Goal: Find specific page/section: Find specific page/section

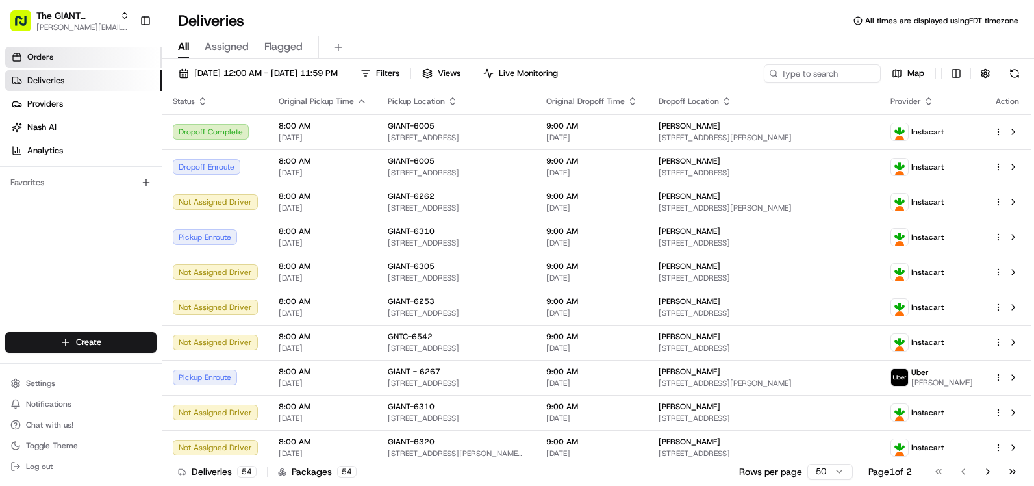
click at [53, 52] on span "Orders" at bounding box center [40, 57] width 26 height 12
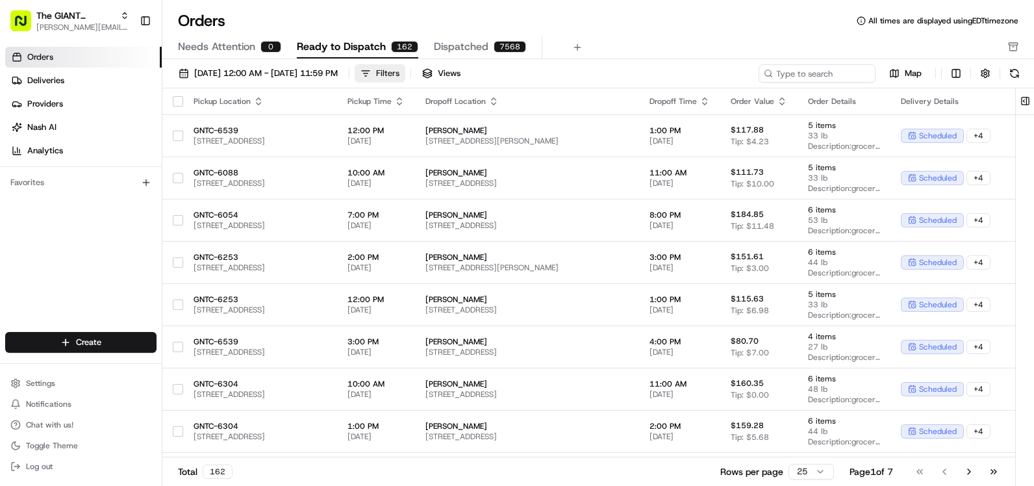
click at [399, 76] on div "Filters" at bounding box center [387, 74] width 23 height 12
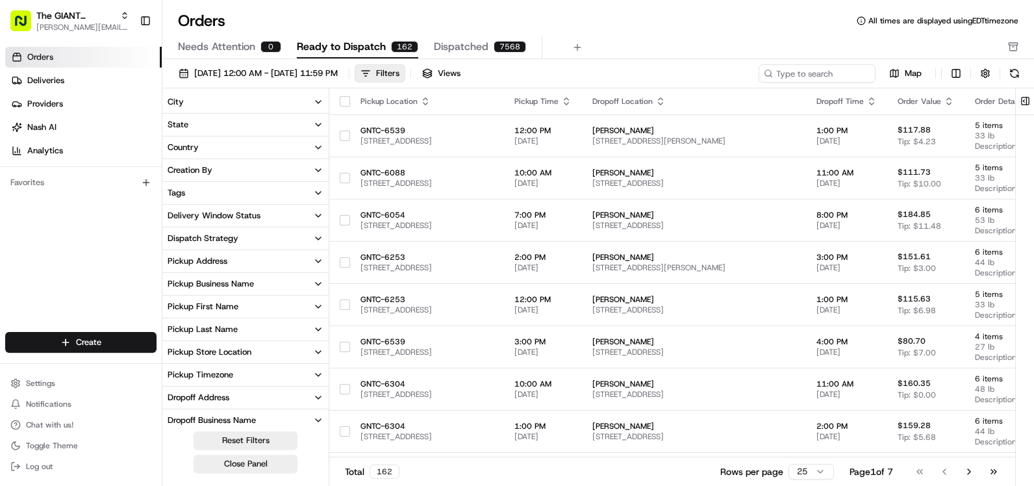
click at [189, 102] on button "City" at bounding box center [245, 102] width 166 height 22
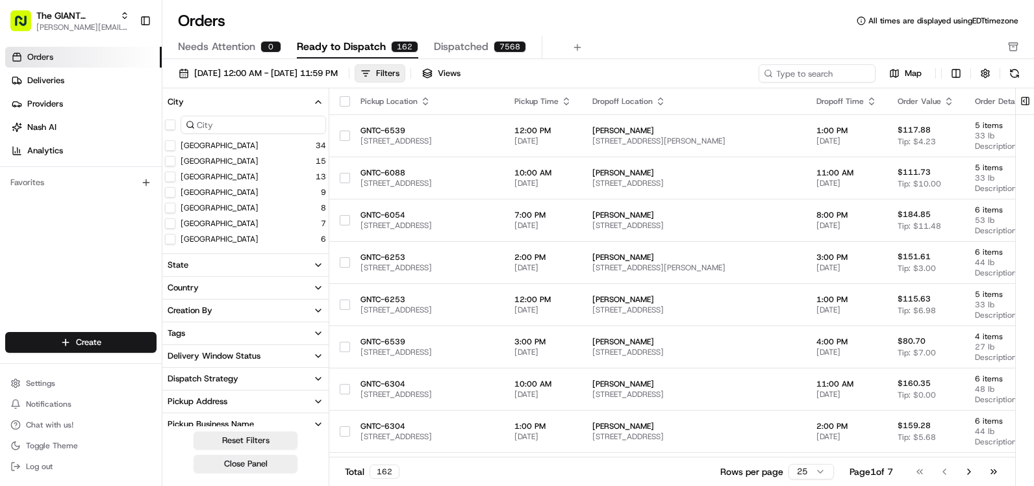
click at [211, 120] on input at bounding box center [252, 125] width 145 height 18
type input "Q"
click at [169, 147] on button "Quarryville" at bounding box center [170, 145] width 10 height 10
